Goal: Information Seeking & Learning: Learn about a topic

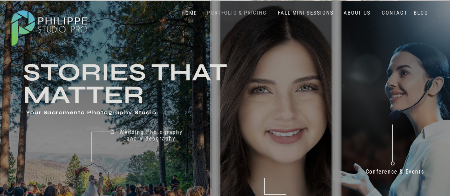
click at [232, 14] on nav "PORTFOLIO & PRICING" at bounding box center [236, 13] width 65 height 7
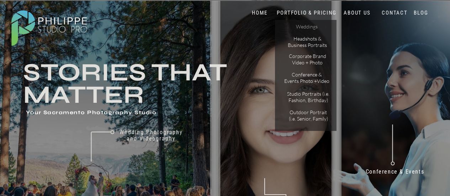
click at [303, 26] on p "Weddings" at bounding box center [306, 26] width 40 height 7
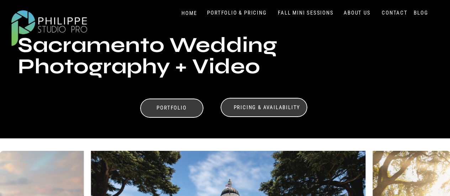
scroll to position [178, 0]
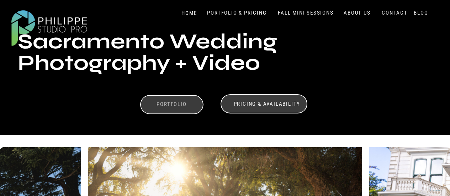
click at [169, 103] on h3 "Portfolio" at bounding box center [171, 105] width 49 height 9
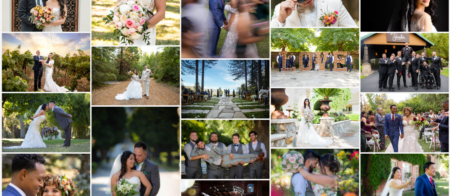
scroll to position [831, 0]
